Goal: Task Accomplishment & Management: Complete application form

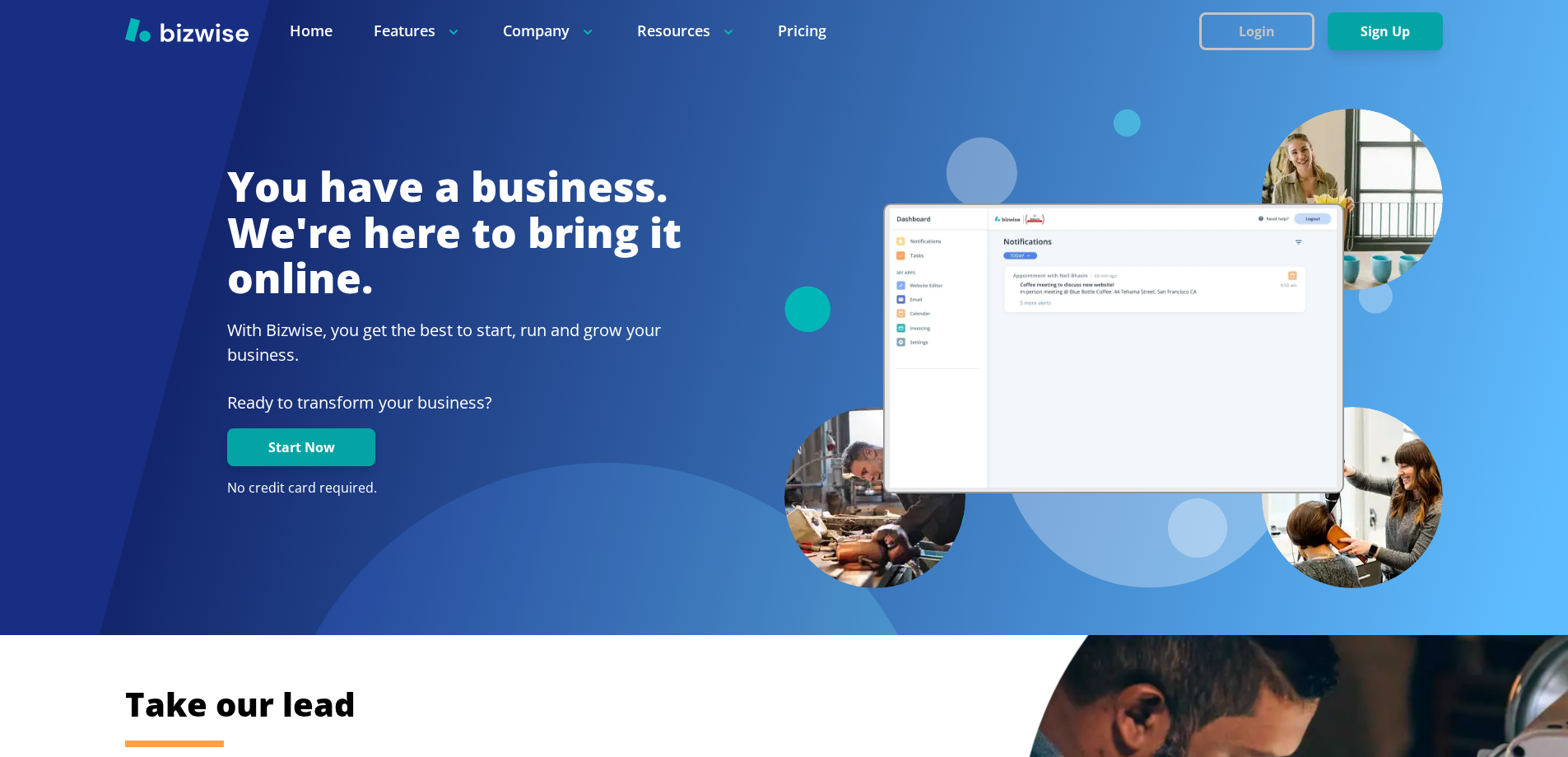
click at [1253, 34] on button "Login" at bounding box center [1257, 31] width 116 height 38
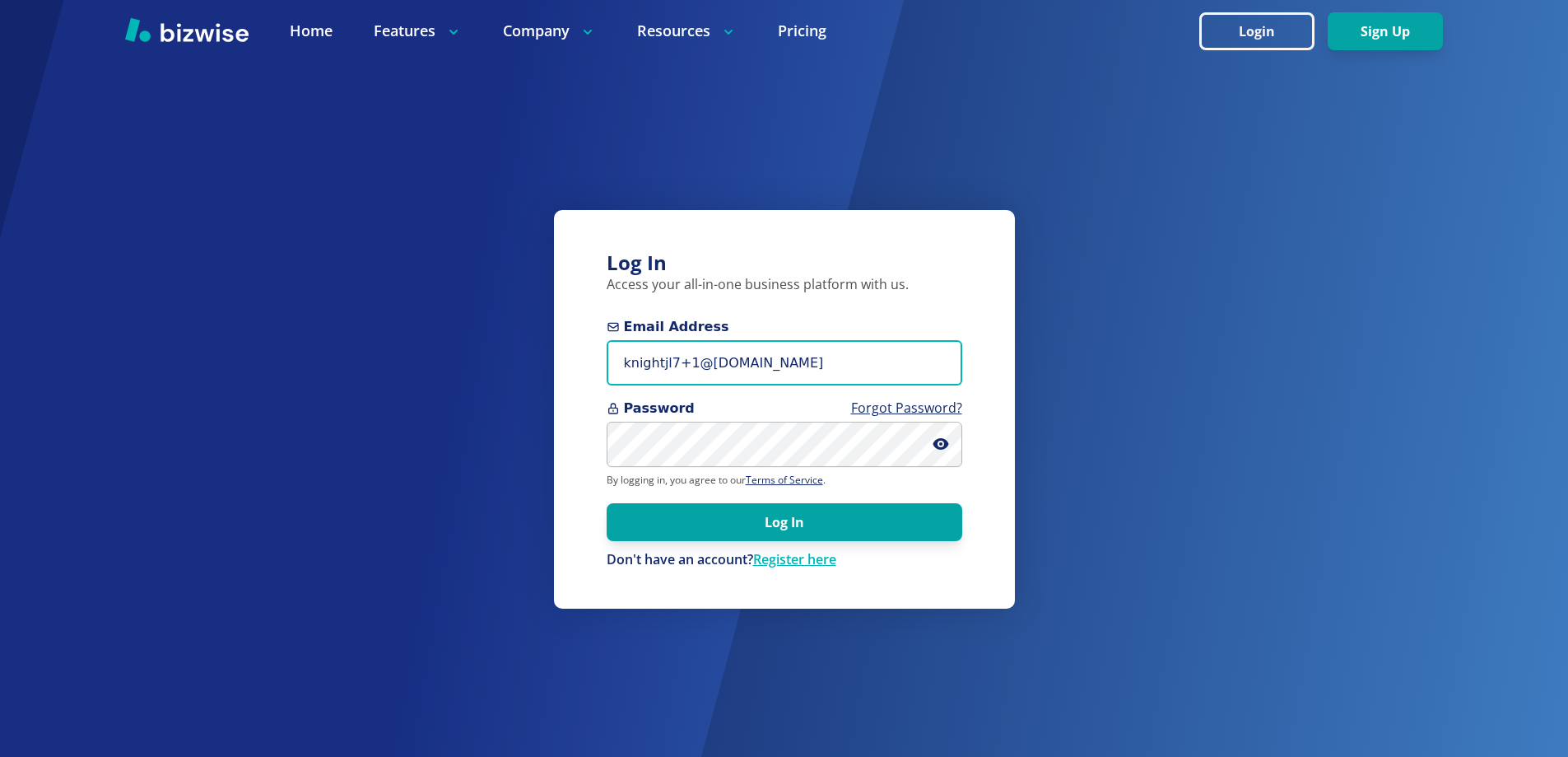
click at [772, 365] on input "knightjl7+1@msn.com" at bounding box center [784, 363] width 356 height 45
paste input "dixon@3elementslifestyle"
type input "[PERSON_NAME][EMAIL_ADDRESS][DOMAIN_NAME]"
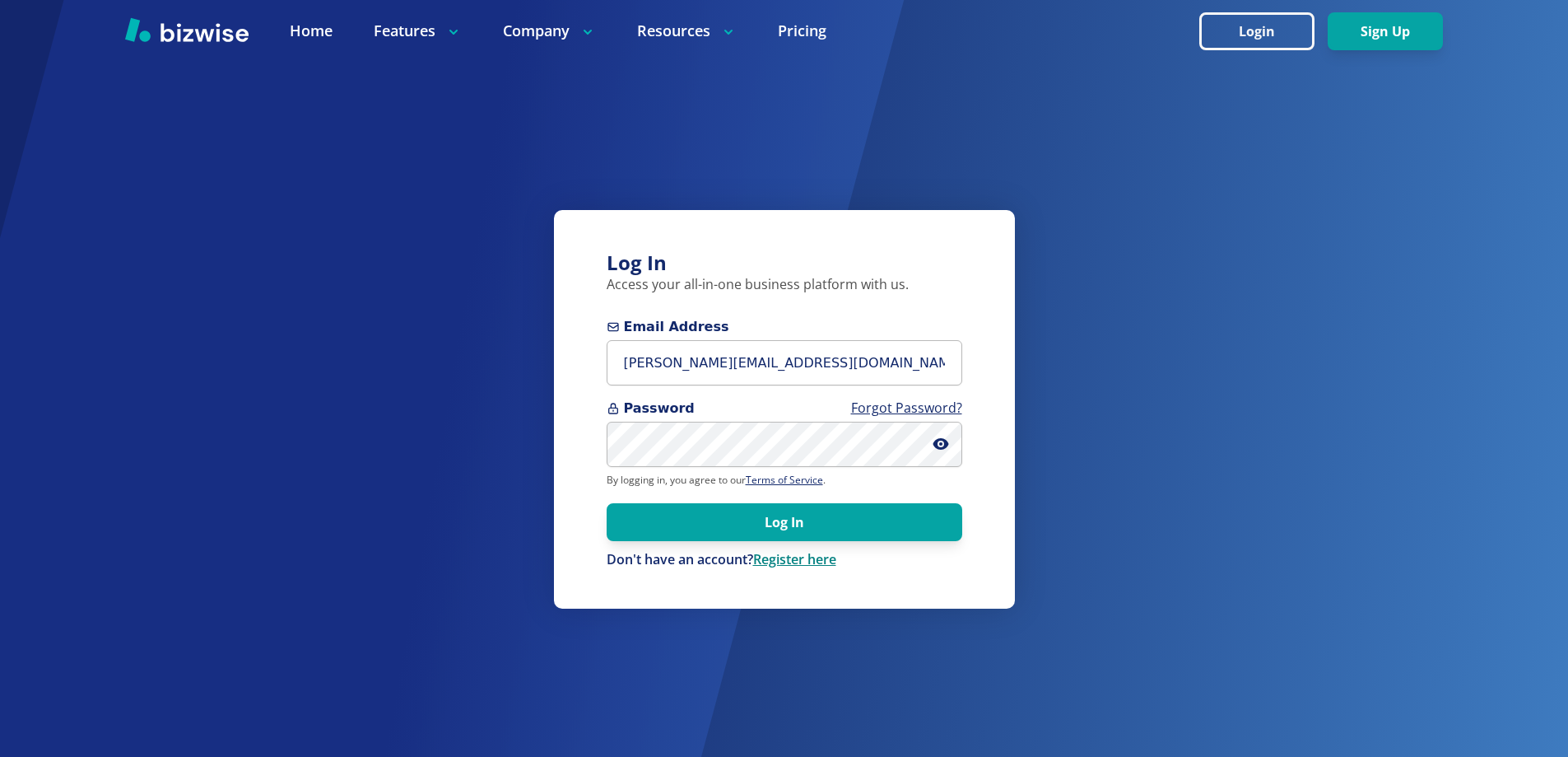
click at [821, 559] on link "Register here" at bounding box center [795, 559] width 83 height 18
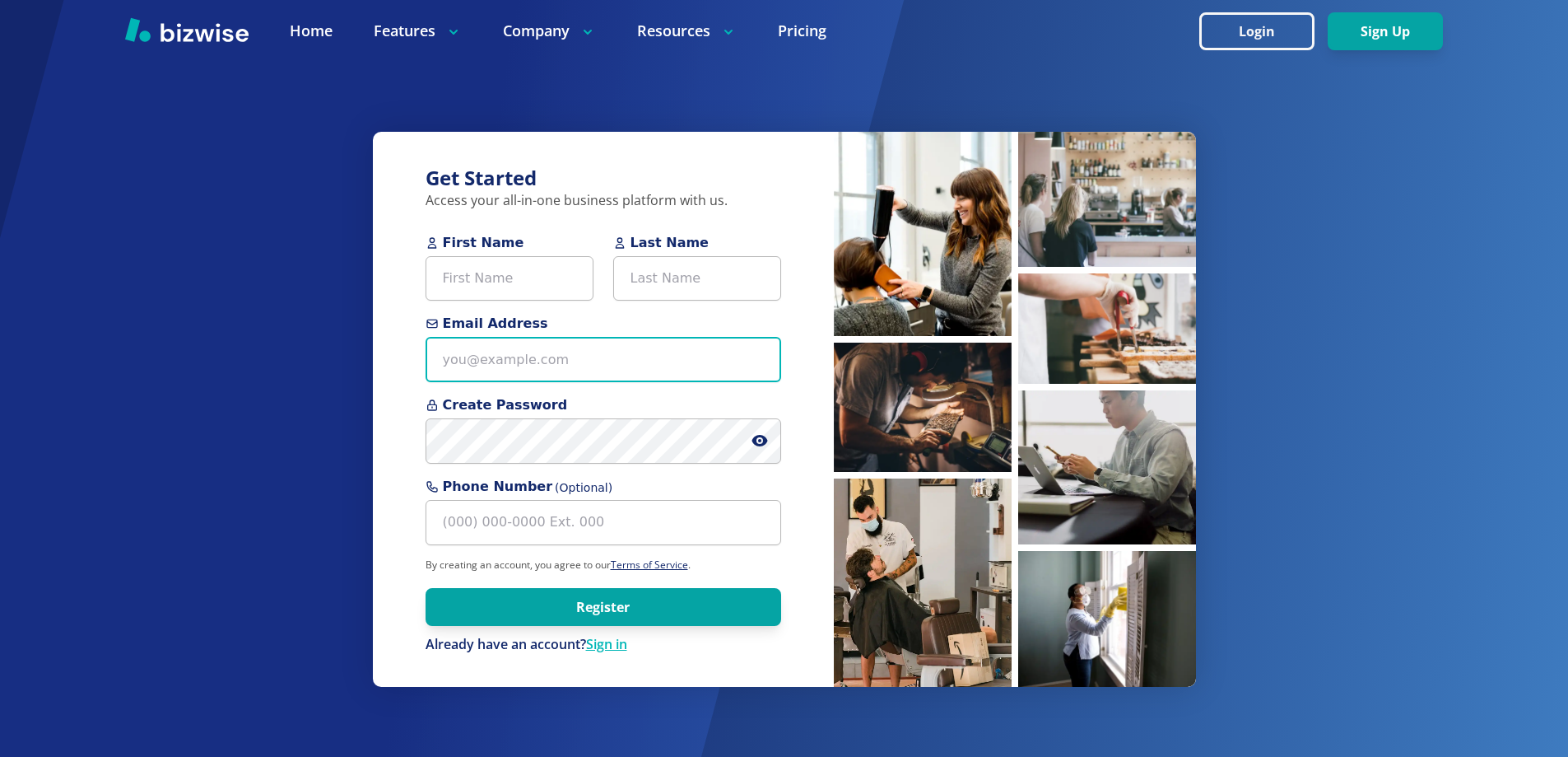
click at [498, 347] on input "Email Address" at bounding box center [603, 359] width 356 height 45
paste input "[PERSON_NAME][EMAIL_ADDRESS][DOMAIN_NAME]"
type input "[PERSON_NAME][EMAIL_ADDRESS][DOMAIN_NAME]"
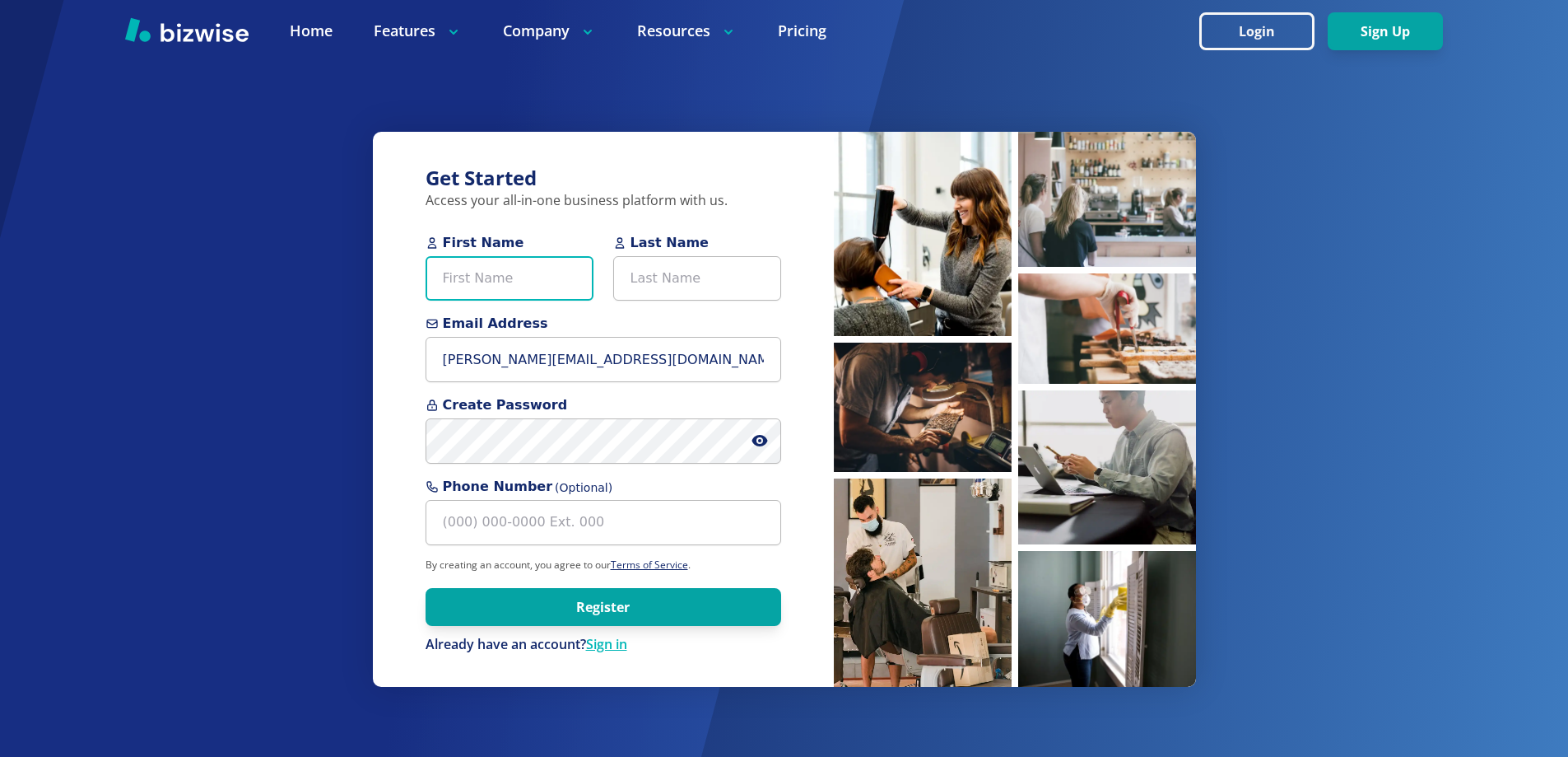
click at [503, 290] on input "First Name" at bounding box center [509, 278] width 168 height 45
type input "S"
type input "[PERSON_NAME]"
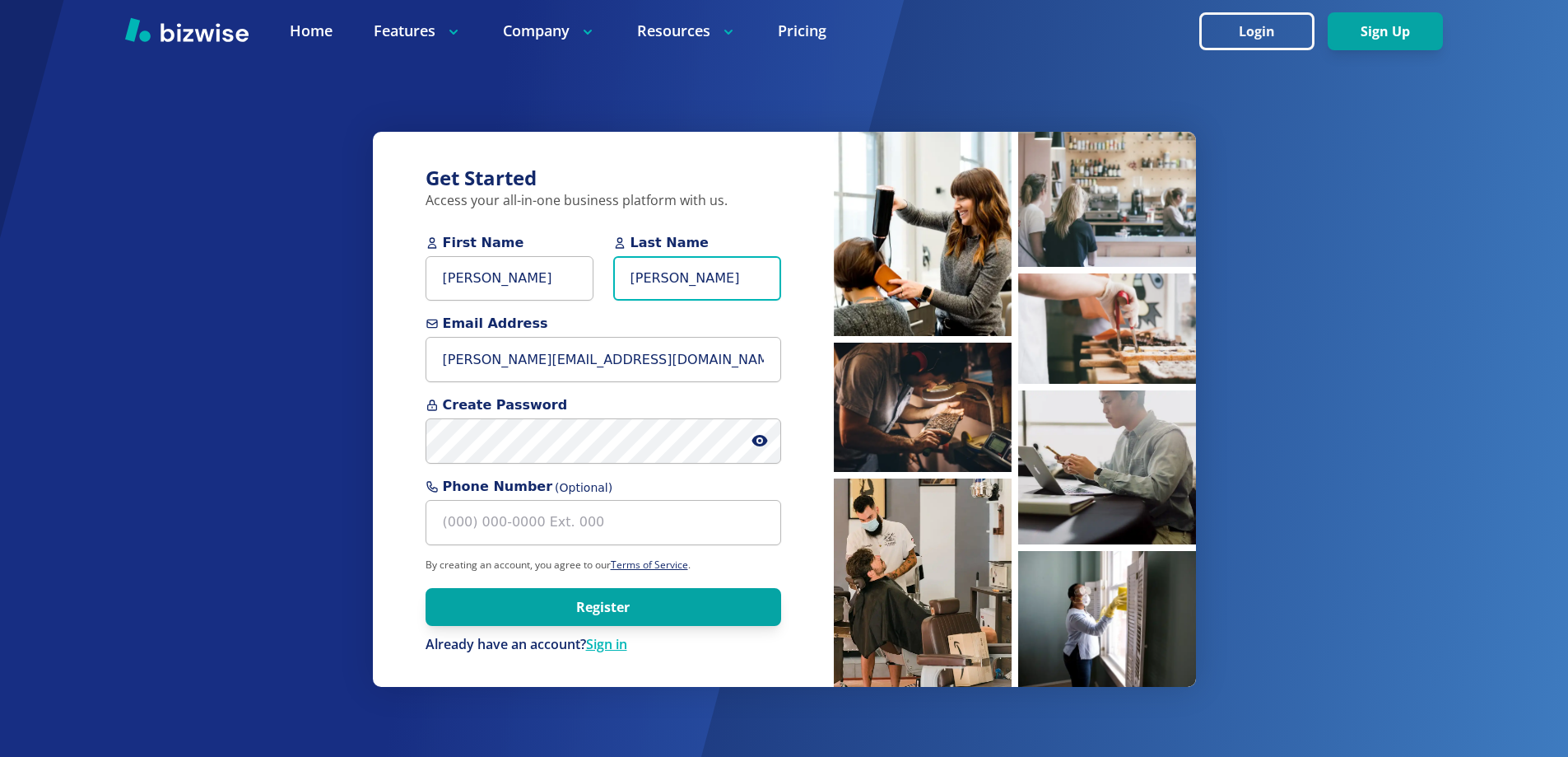
type input "[PERSON_NAME]"
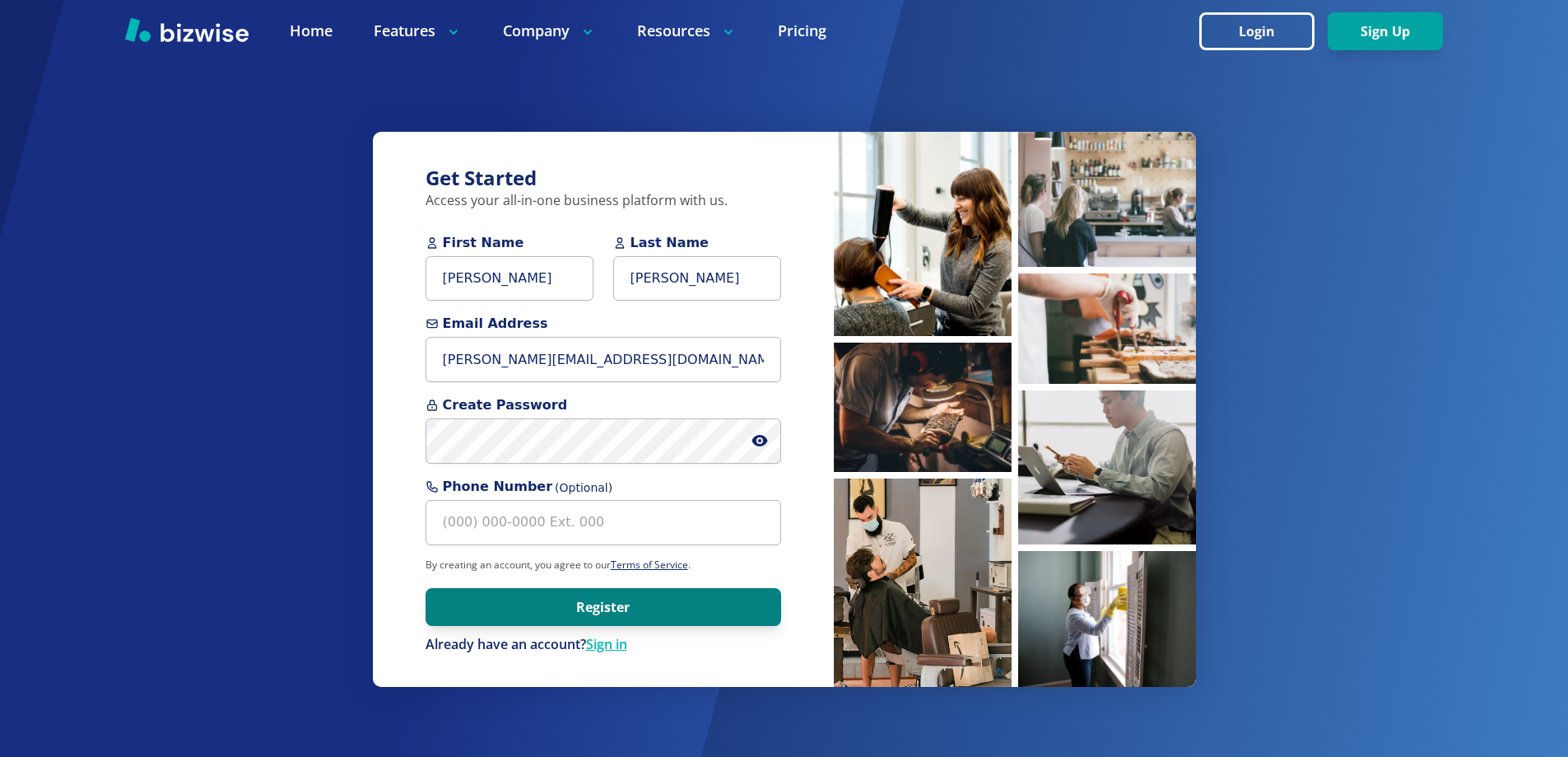
click at [463, 606] on button "Register" at bounding box center [603, 607] width 356 height 38
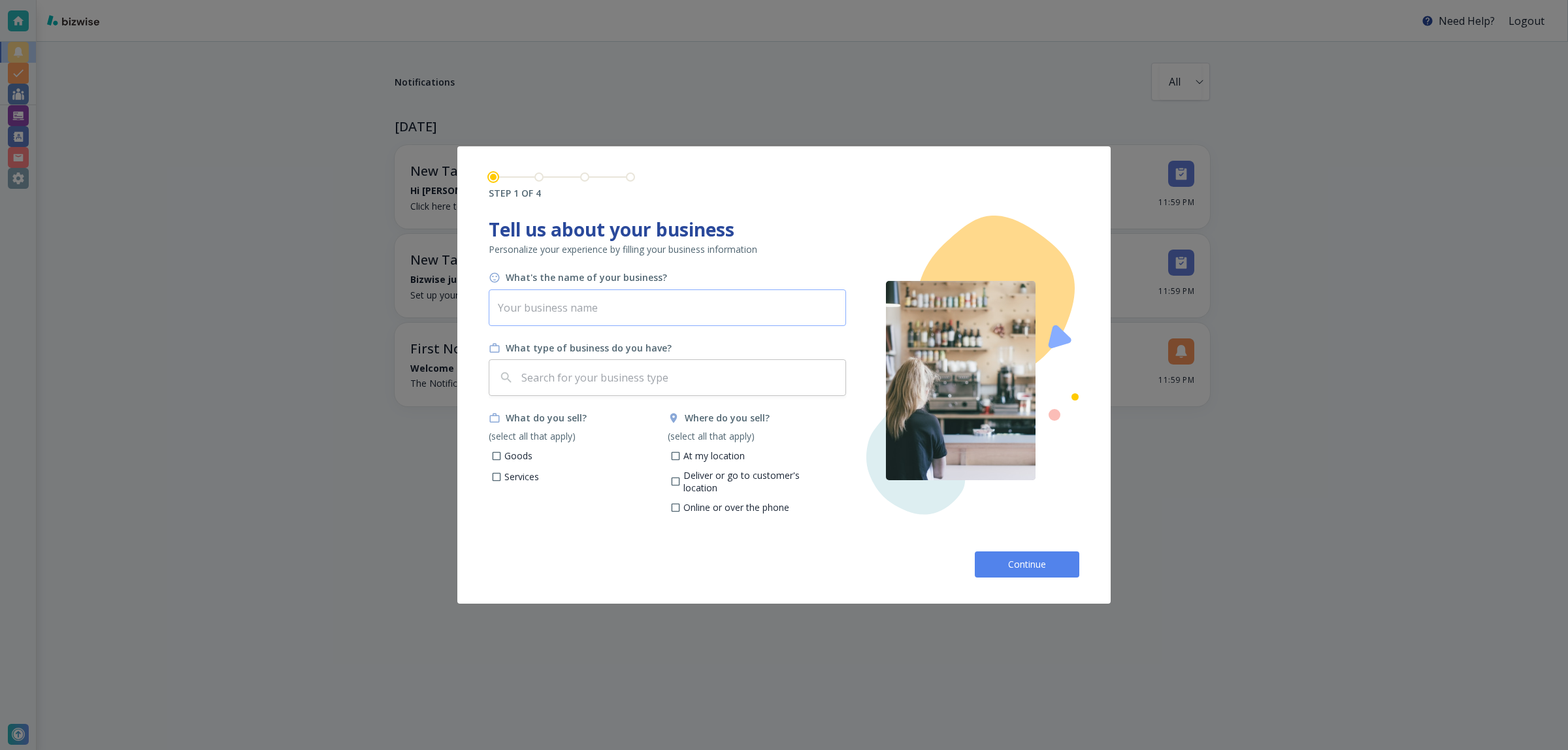
click at [560, 321] on input "text" at bounding box center [667, 307] width 357 height 37
type input "3 Elements Lifestyle Gym"
click at [520, 479] on p "Services" at bounding box center [522, 477] width 35 height 13
click at [502, 479] on input "Services" at bounding box center [497, 478] width 11 height 11
checkbox input "true"
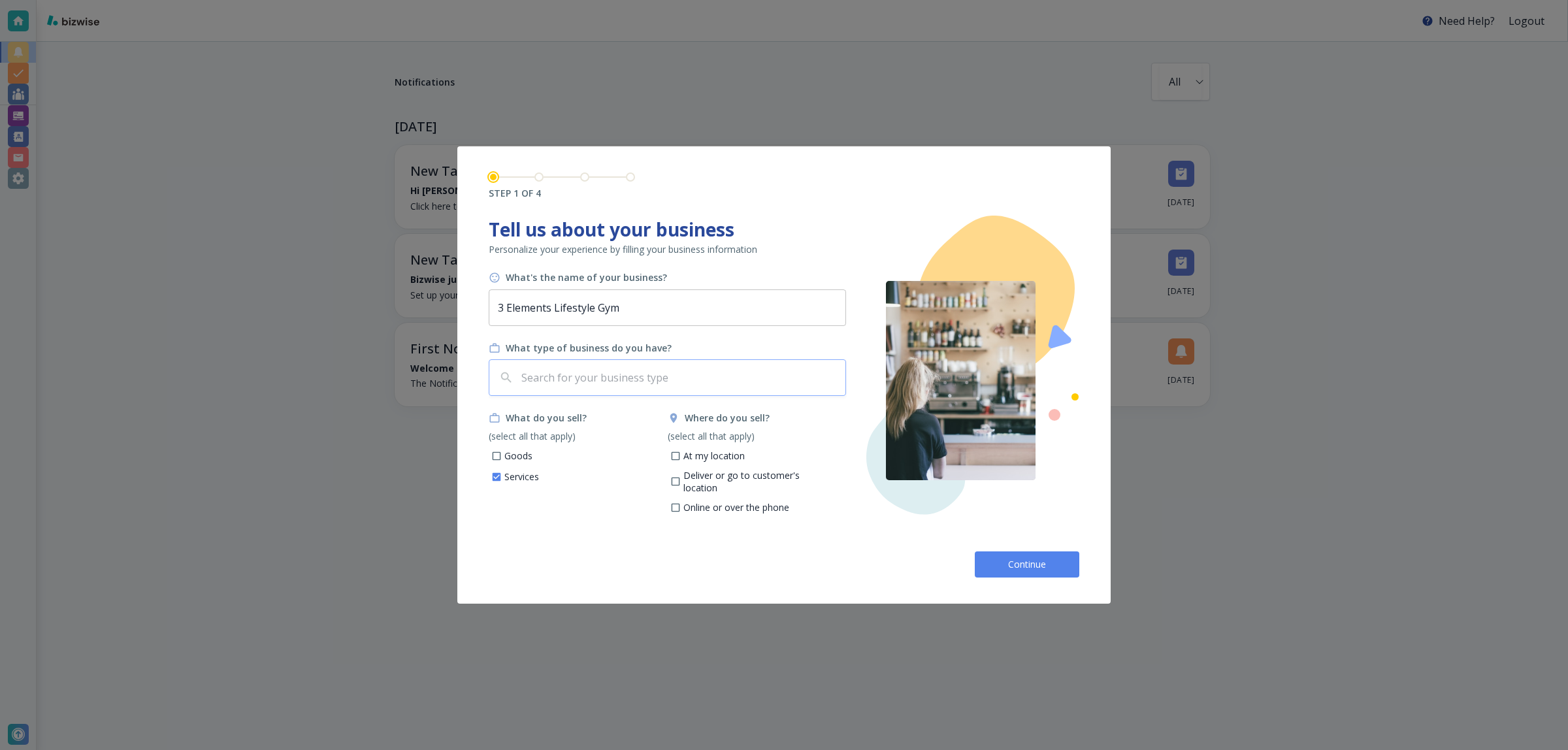
click at [569, 385] on input "text" at bounding box center [680, 377] width 322 height 25
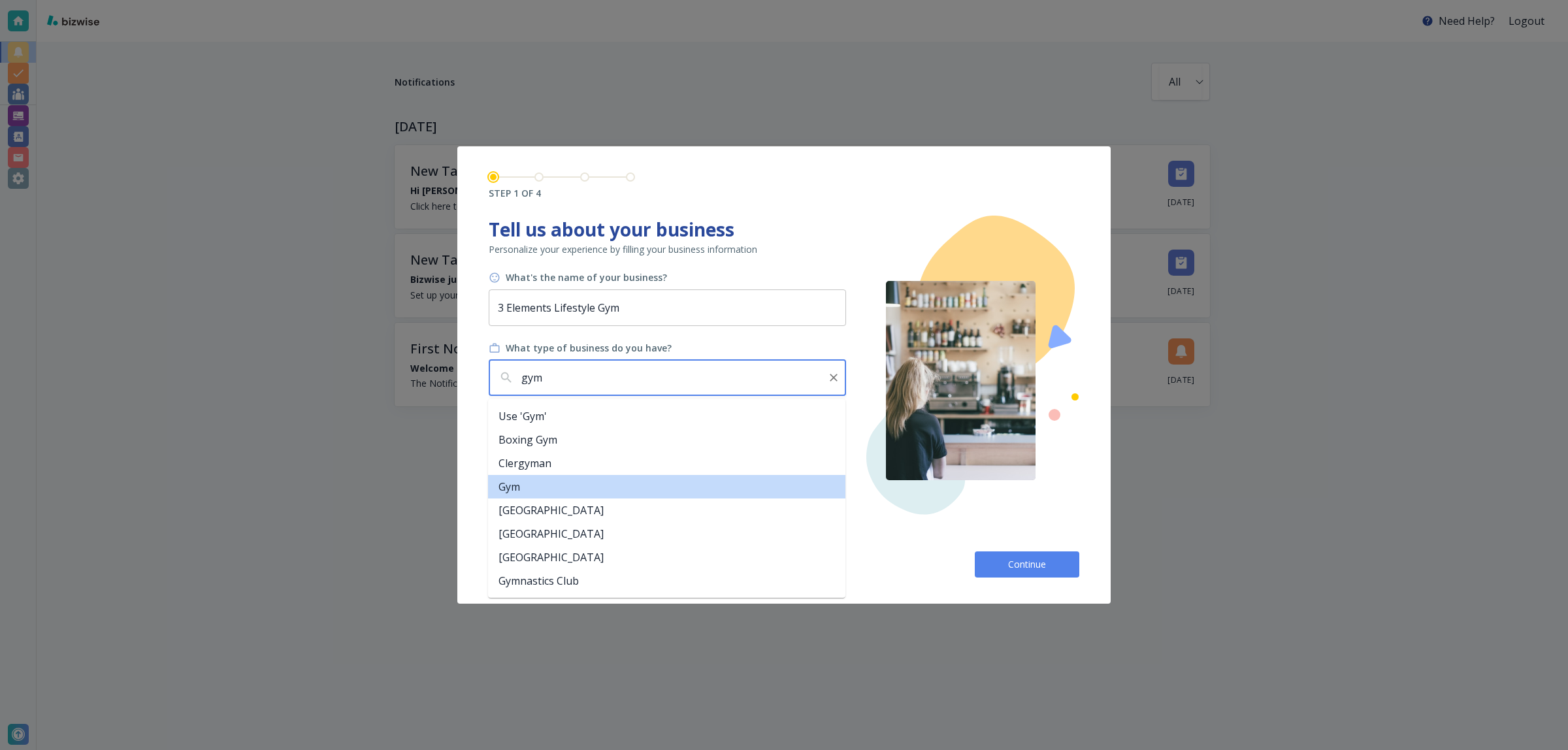
click at [629, 487] on li "Gym" at bounding box center [667, 486] width 357 height 23
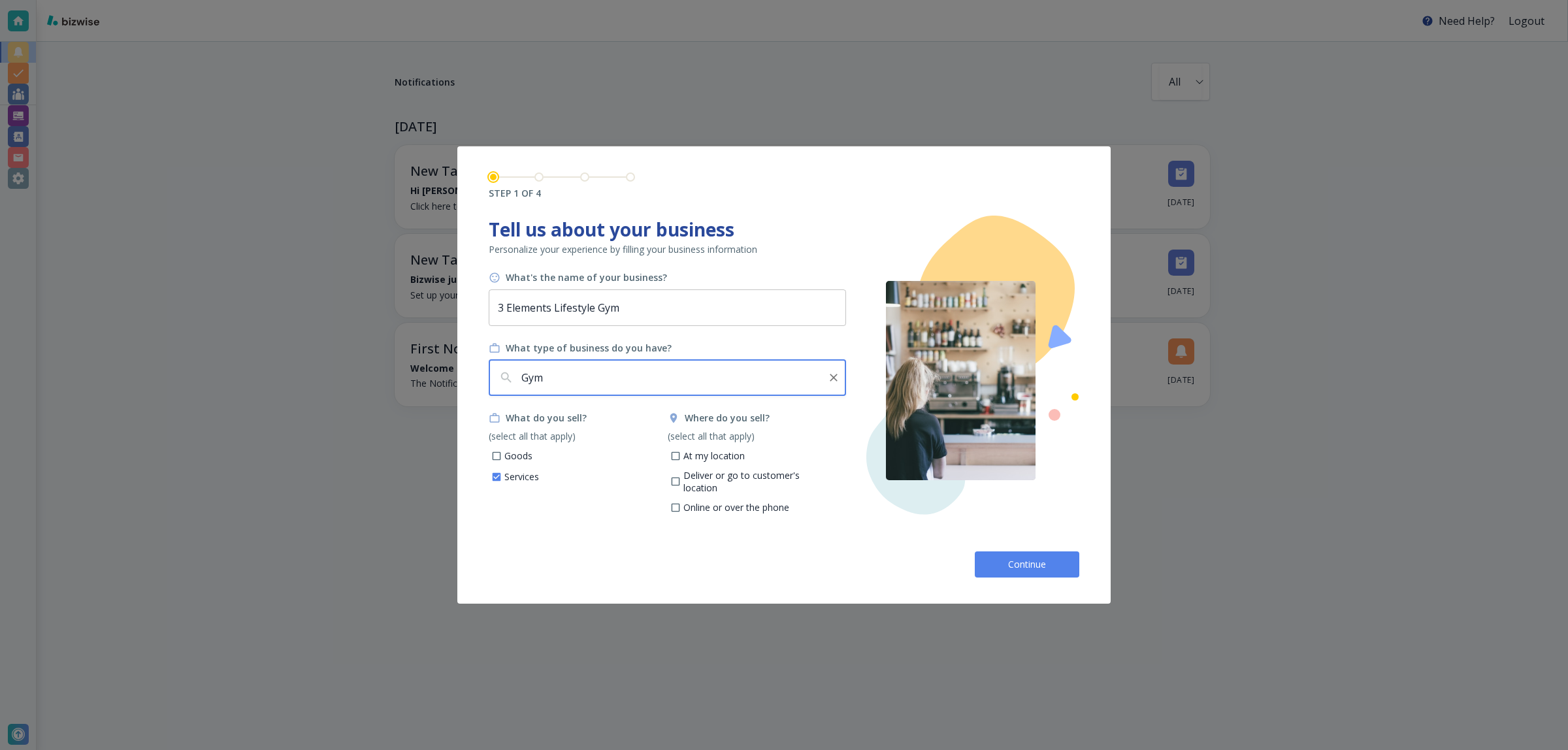
type input "Gym"
click at [709, 459] on p "At my location" at bounding box center [714, 455] width 61 height 13
click at [680, 459] on input "At my location" at bounding box center [675, 457] width 11 height 11
checkbox input "true"
click at [1003, 566] on button "Continue" at bounding box center [1026, 564] width 104 height 26
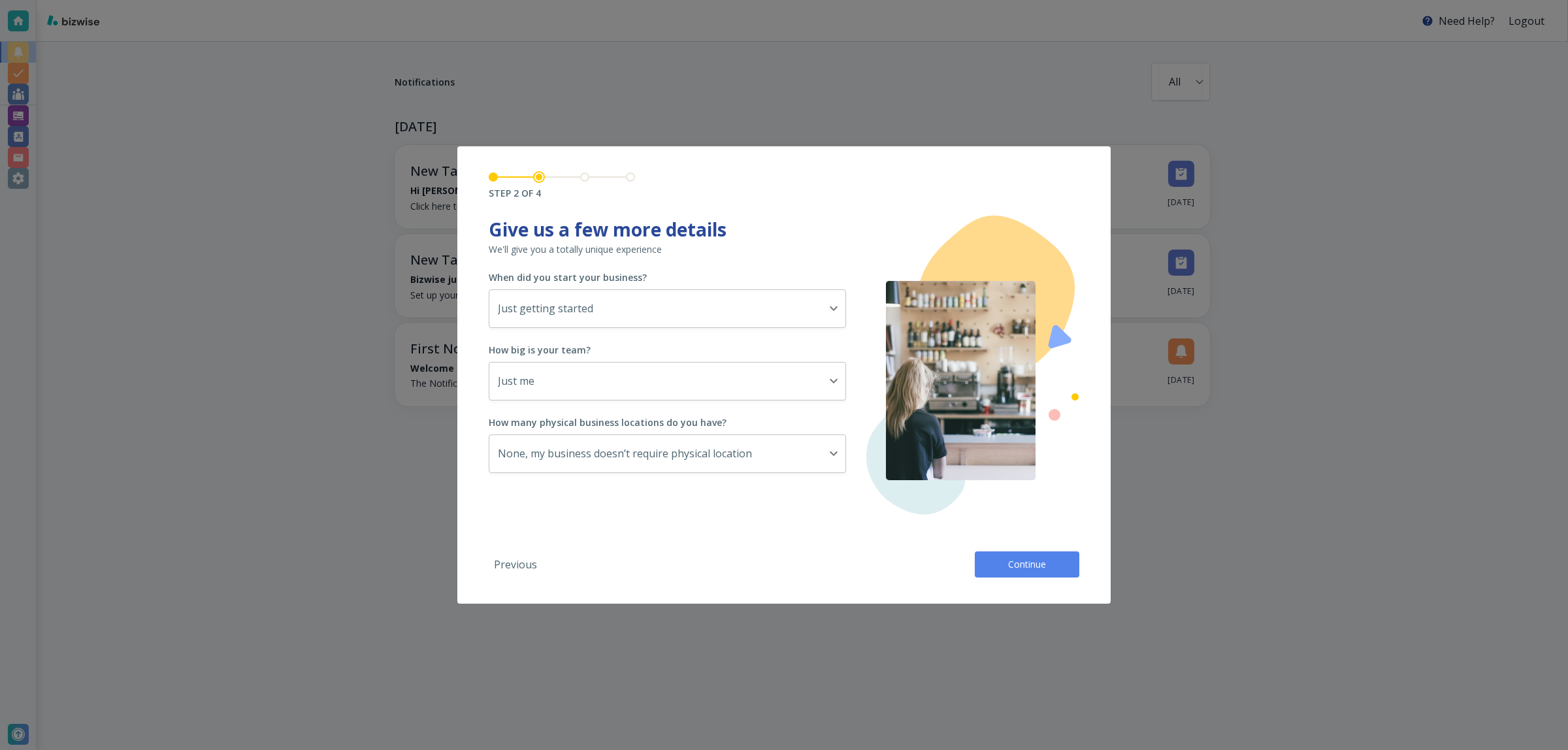
click at [1027, 569] on span "Continue" at bounding box center [1027, 564] width 42 height 13
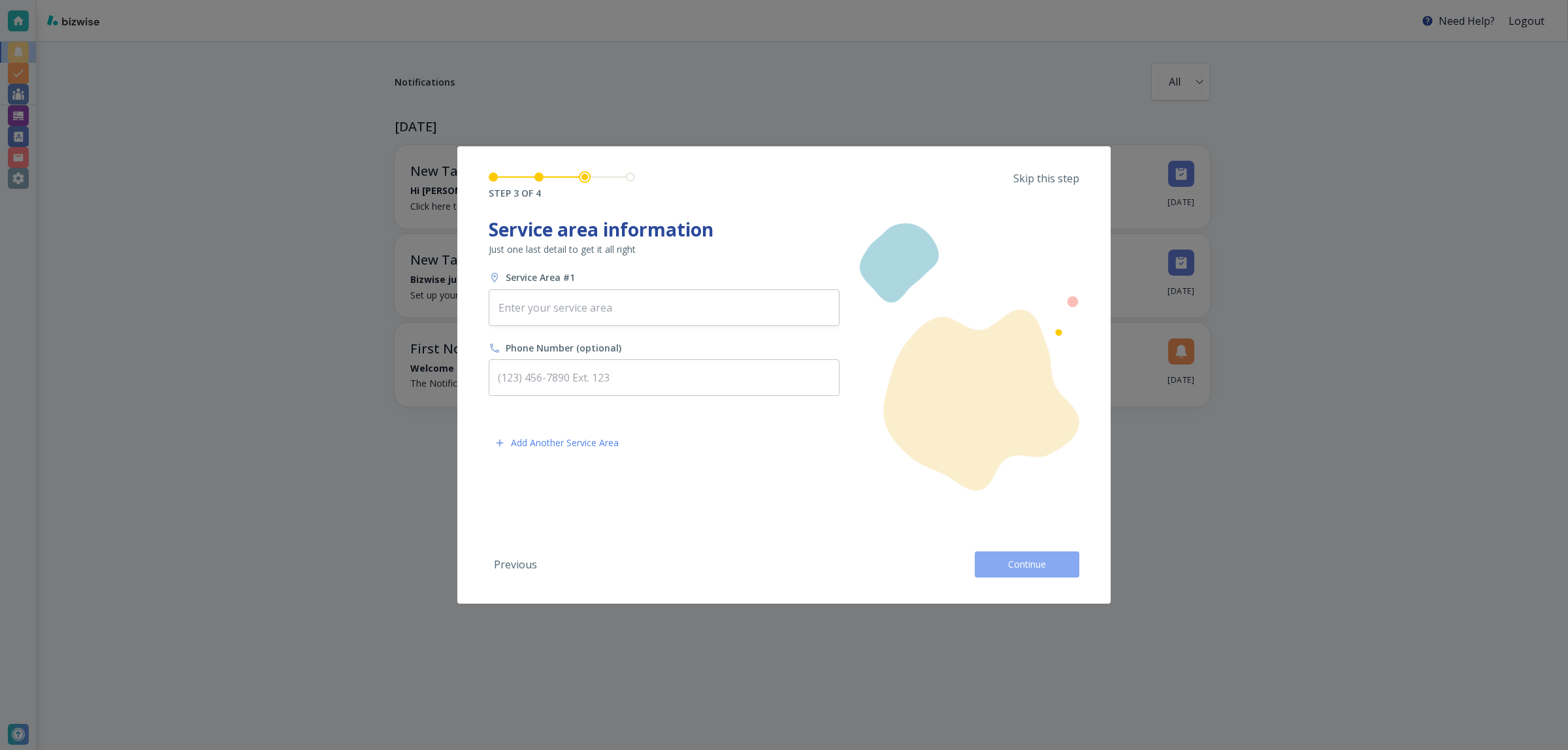
click at [1024, 567] on span "Continue" at bounding box center [1027, 564] width 42 height 13
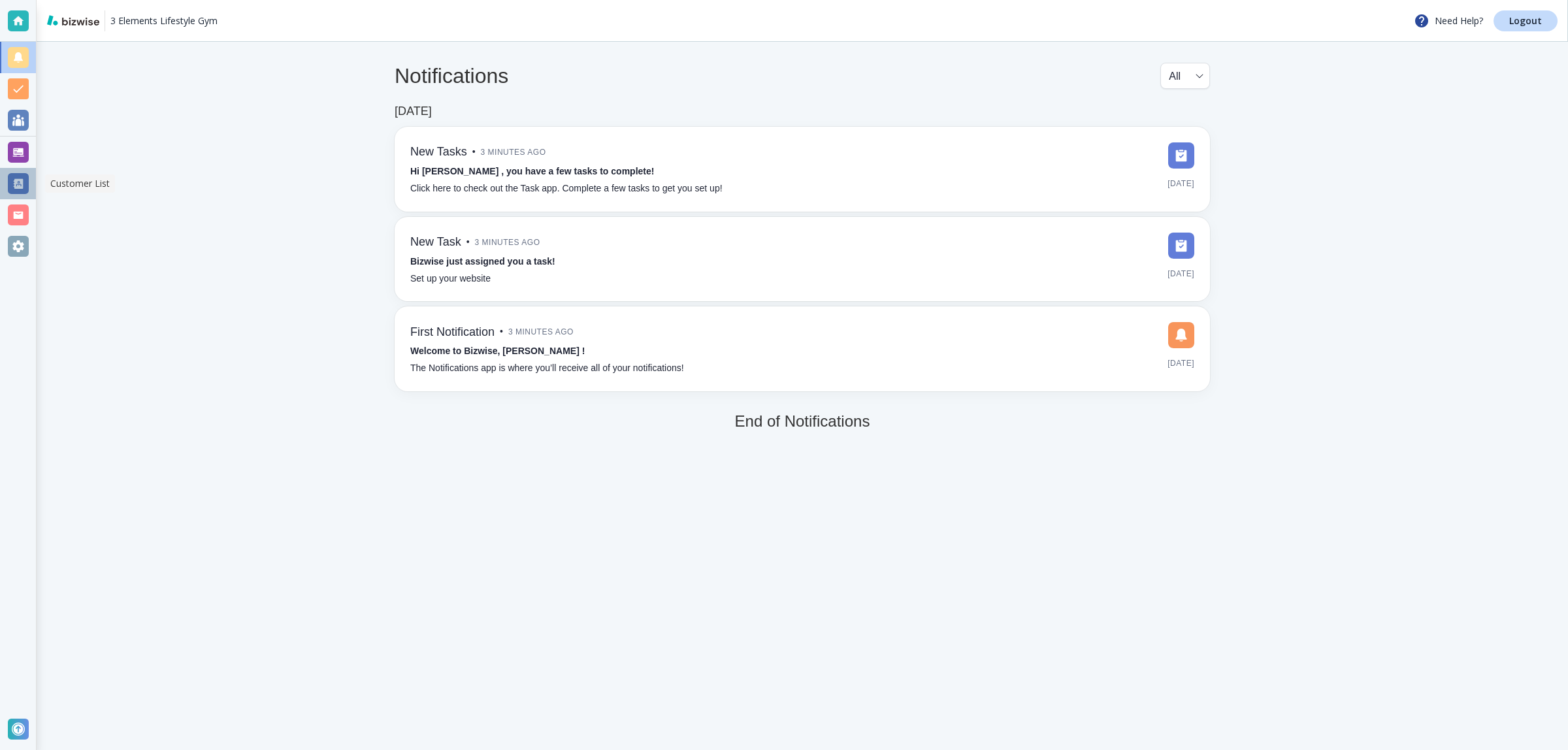
click at [21, 175] on div at bounding box center [18, 184] width 21 height 21
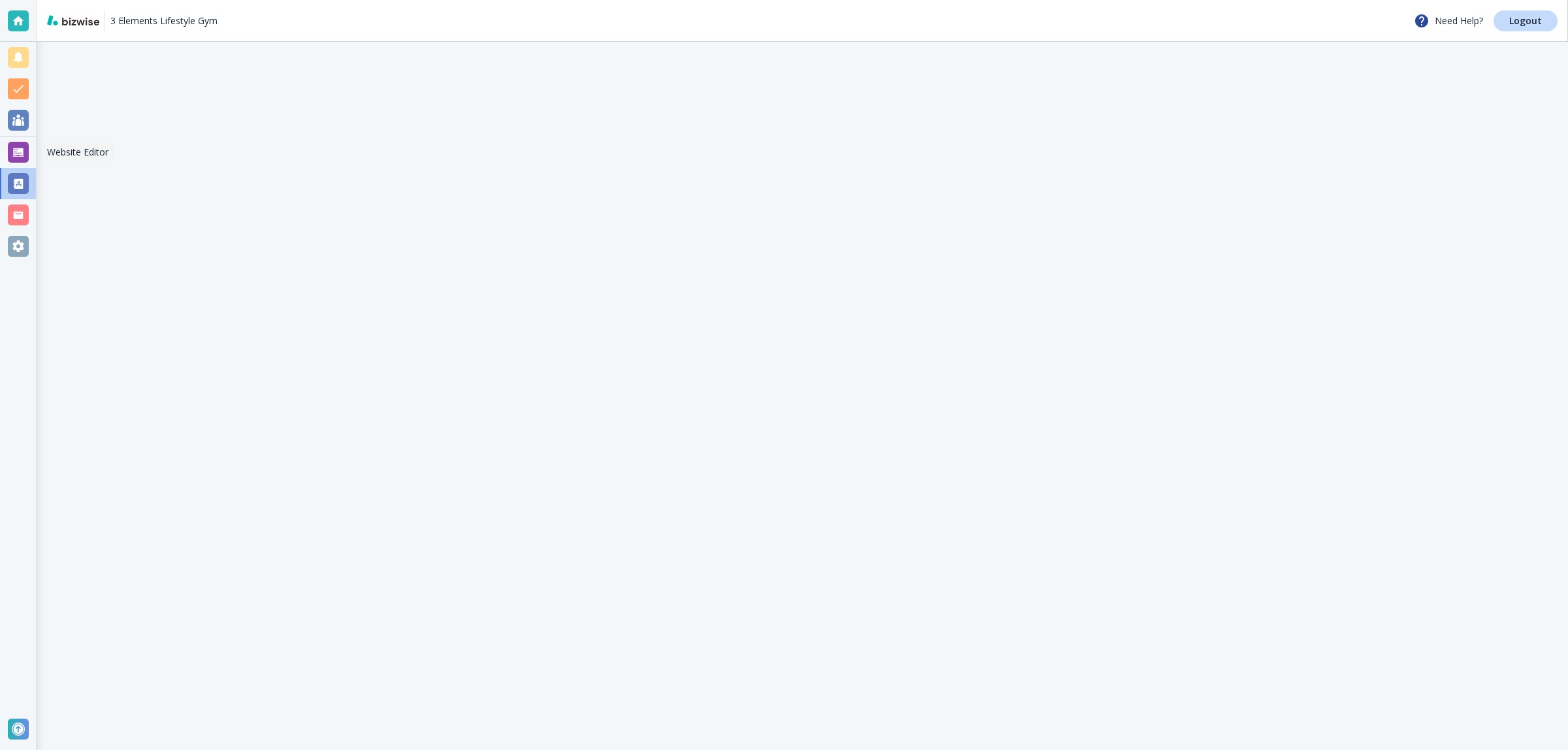
click at [20, 157] on div at bounding box center [18, 152] width 21 height 21
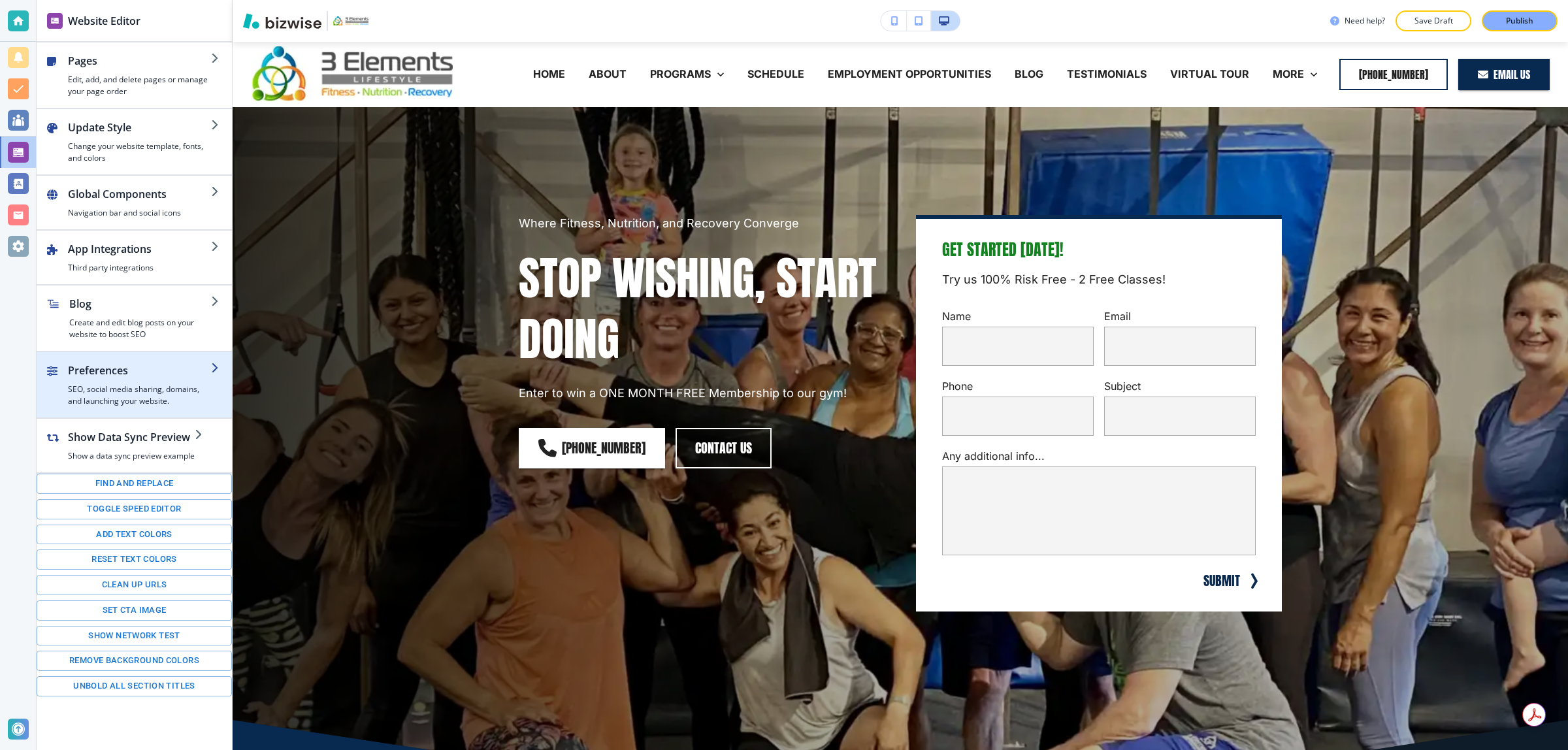
click at [141, 381] on div "button" at bounding box center [139, 381] width 143 height 6
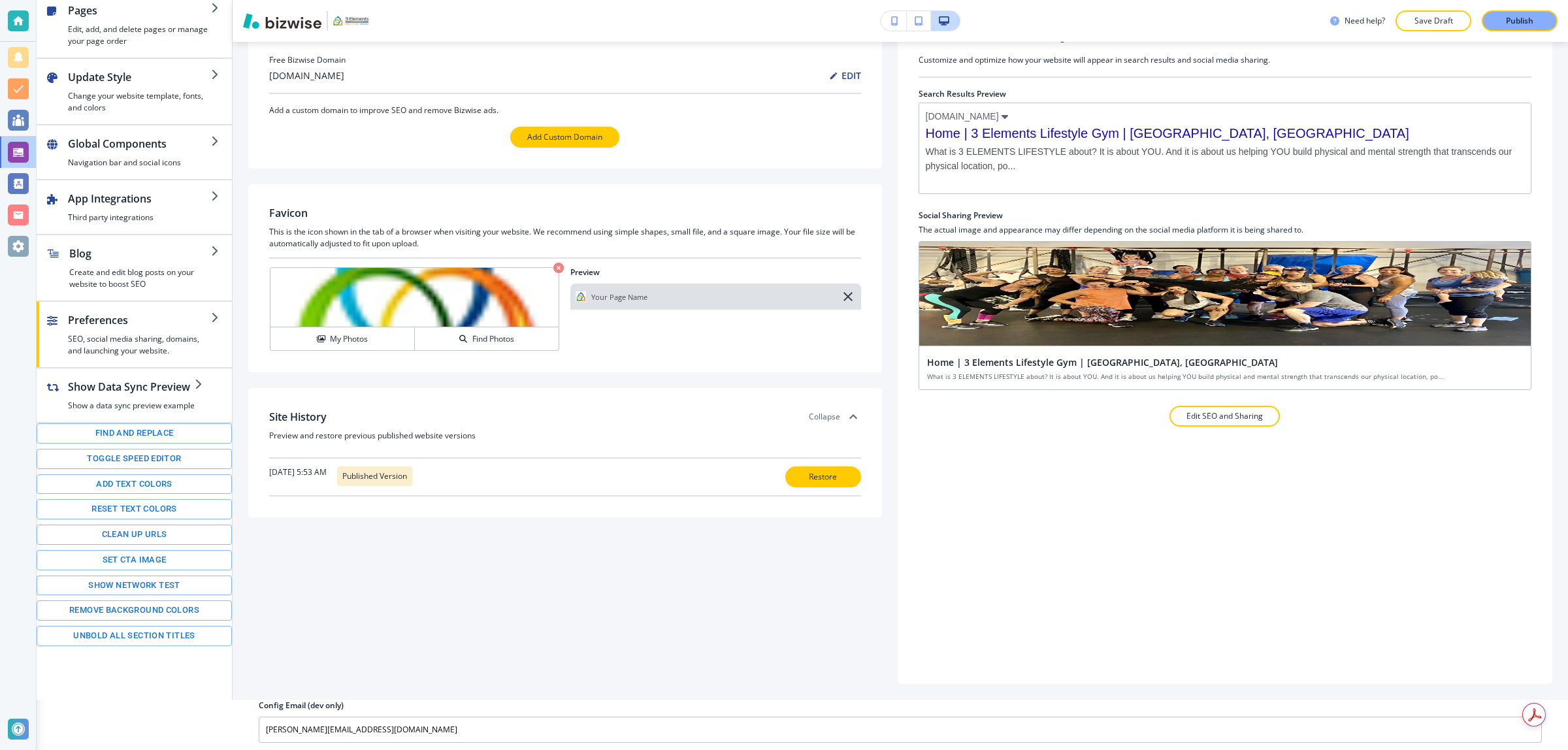
scroll to position [54, 0]
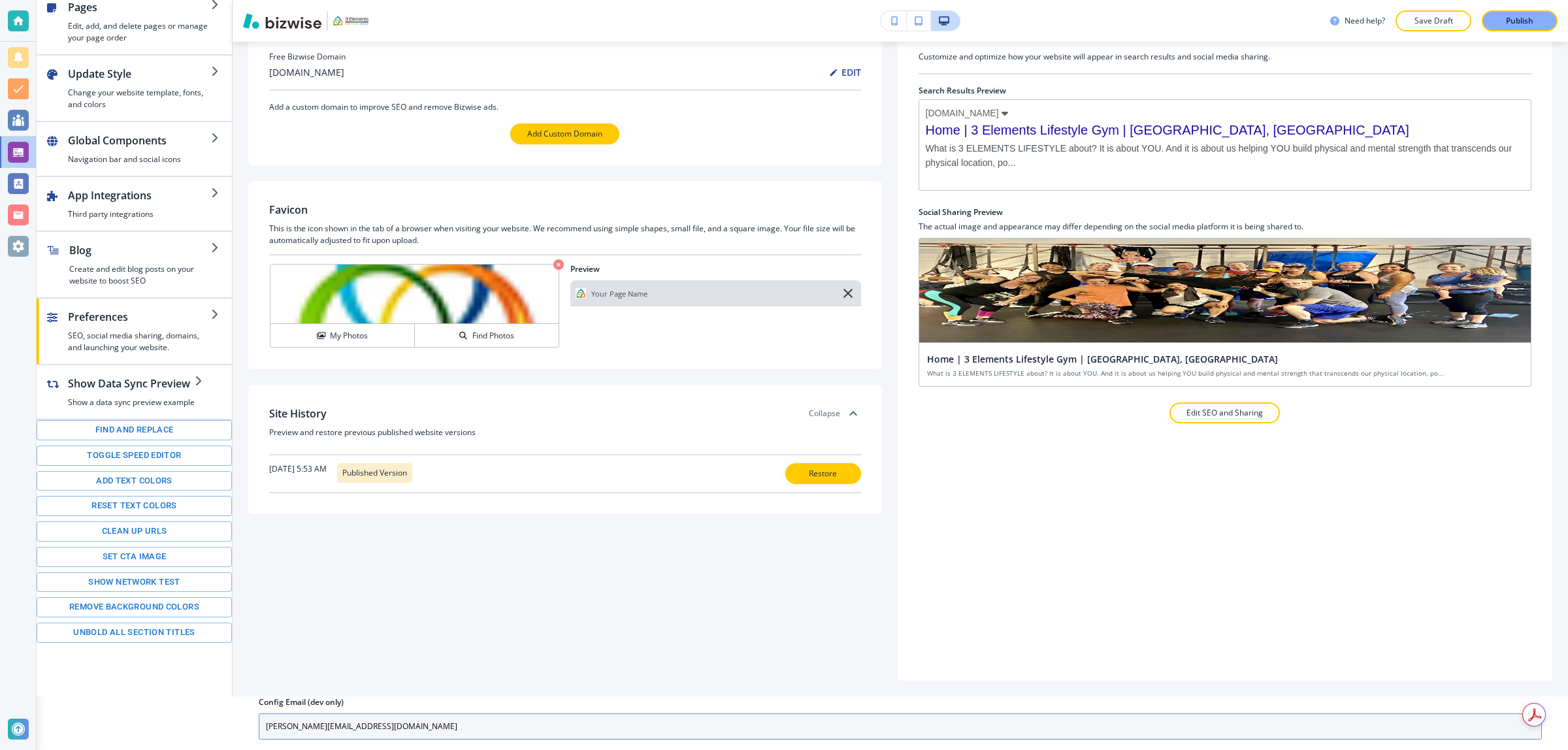
click at [427, 713] on input "[PERSON_NAME][EMAIL_ADDRESS][DOMAIN_NAME]" at bounding box center [900, 727] width 1283 height 26
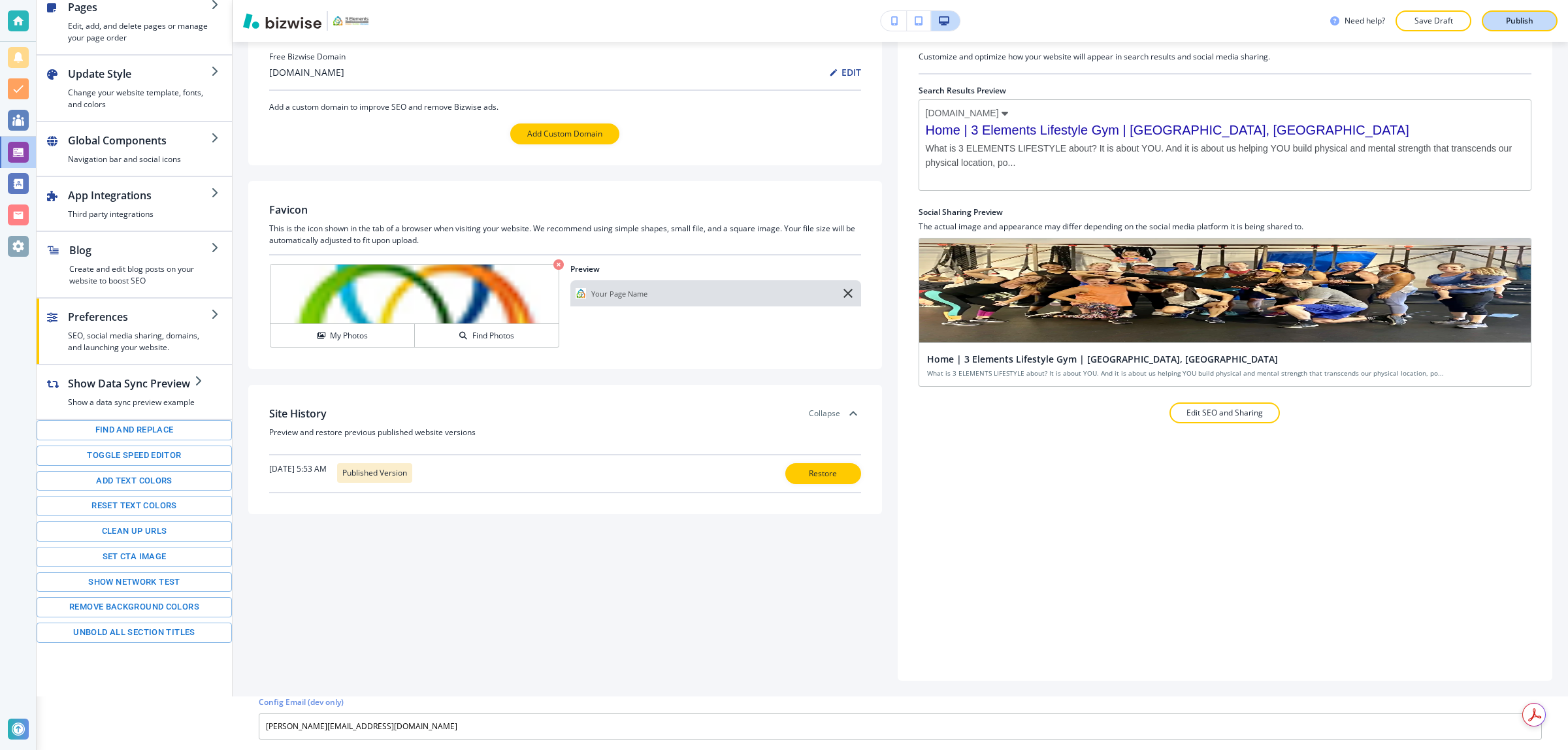
click at [1511, 30] on button "Publish" at bounding box center [1520, 21] width 76 height 21
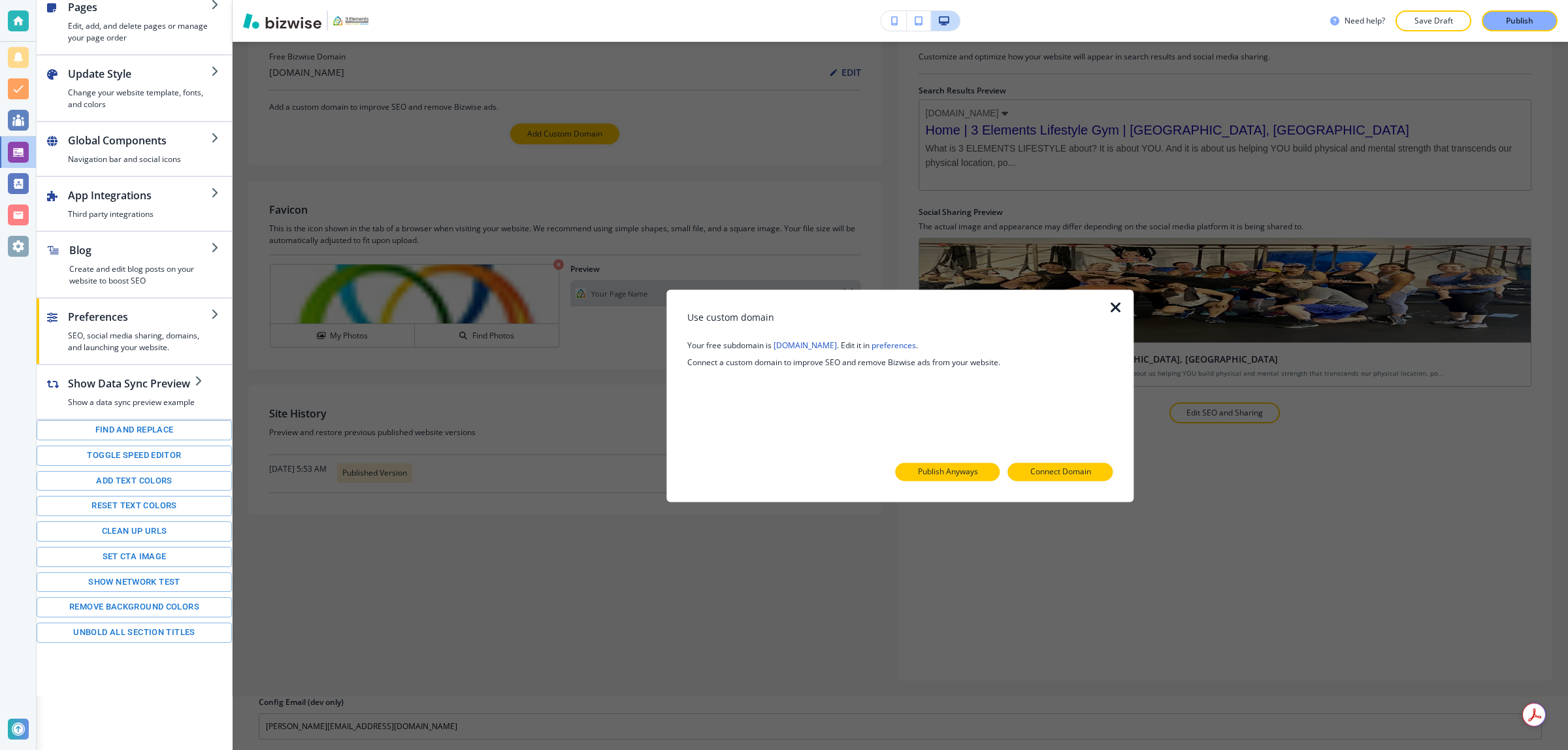
click at [954, 465] on button "Publish Anyways" at bounding box center [948, 472] width 104 height 19
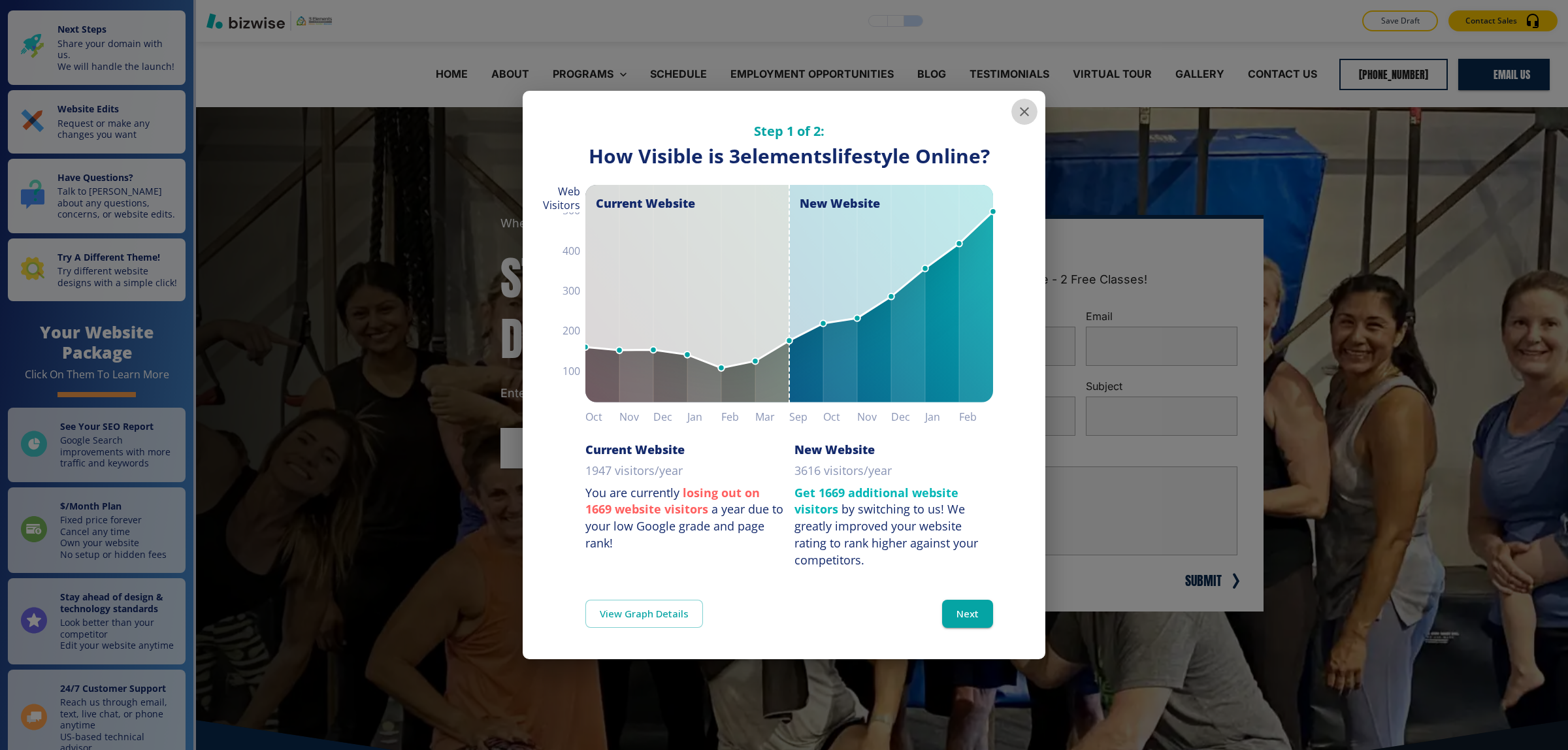
click at [1027, 105] on icon "button" at bounding box center [1024, 112] width 16 height 16
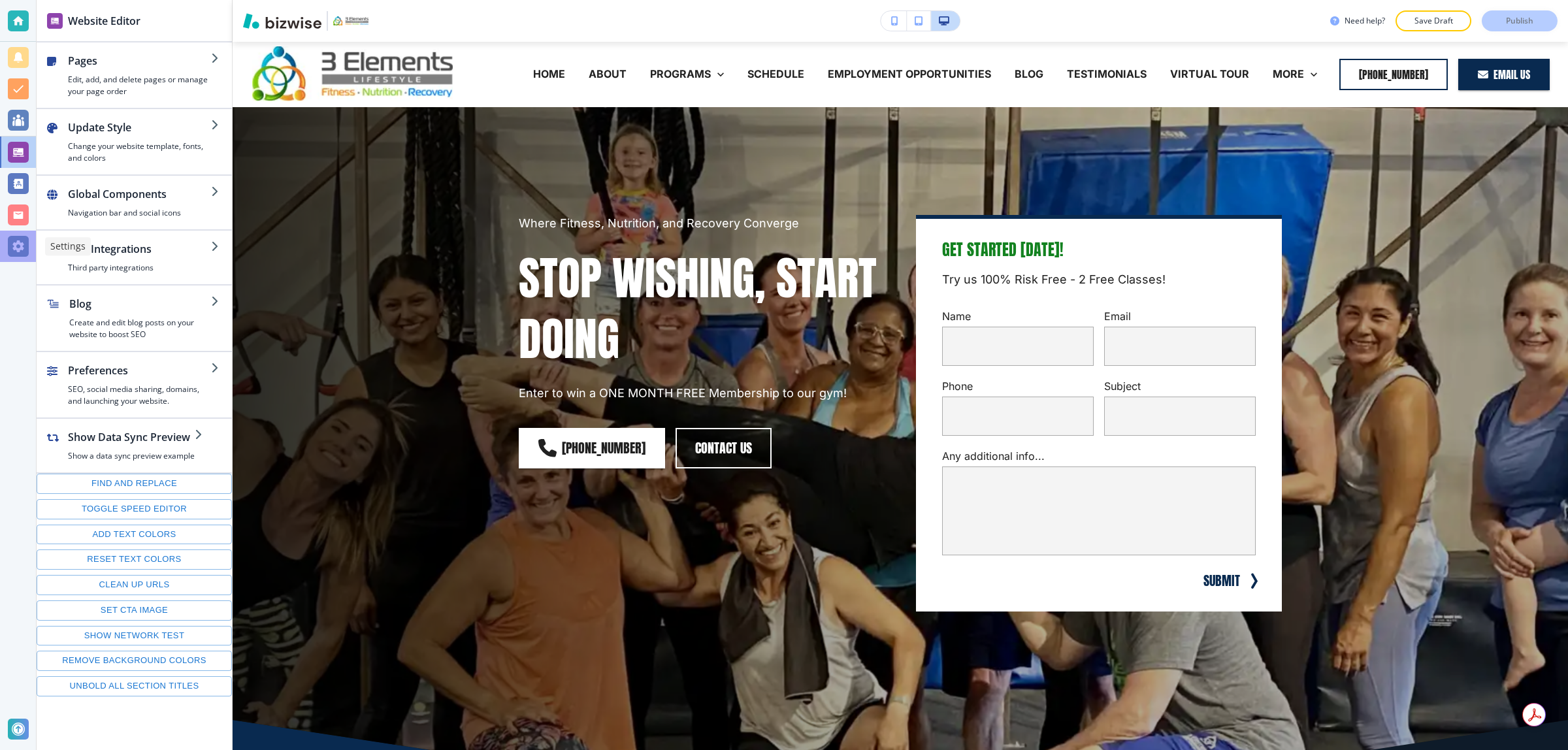
click at [19, 245] on div at bounding box center [18, 246] width 21 height 21
